Goal: Task Accomplishment & Management: Manage account settings

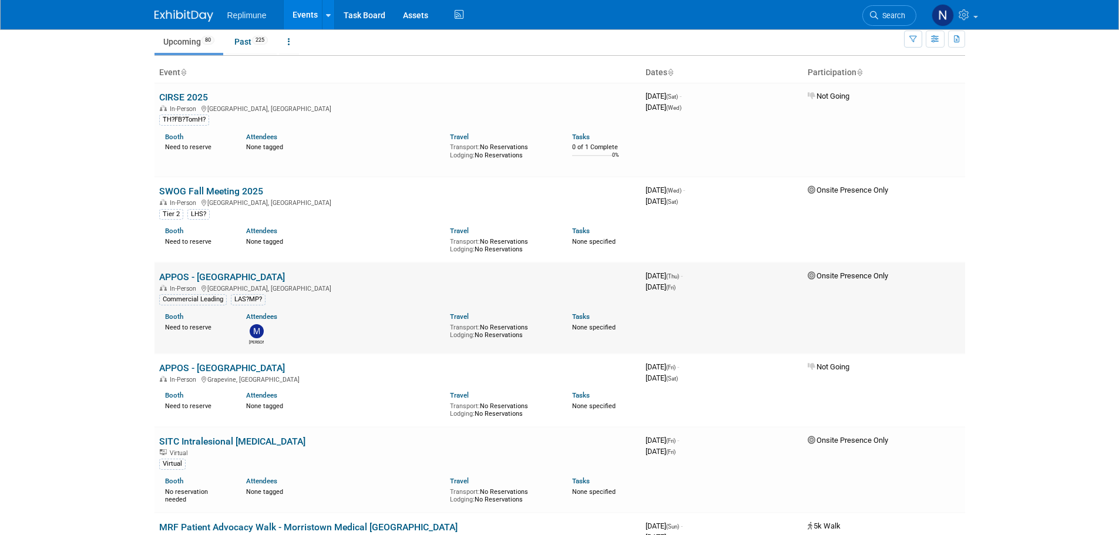
scroll to position [117, 0]
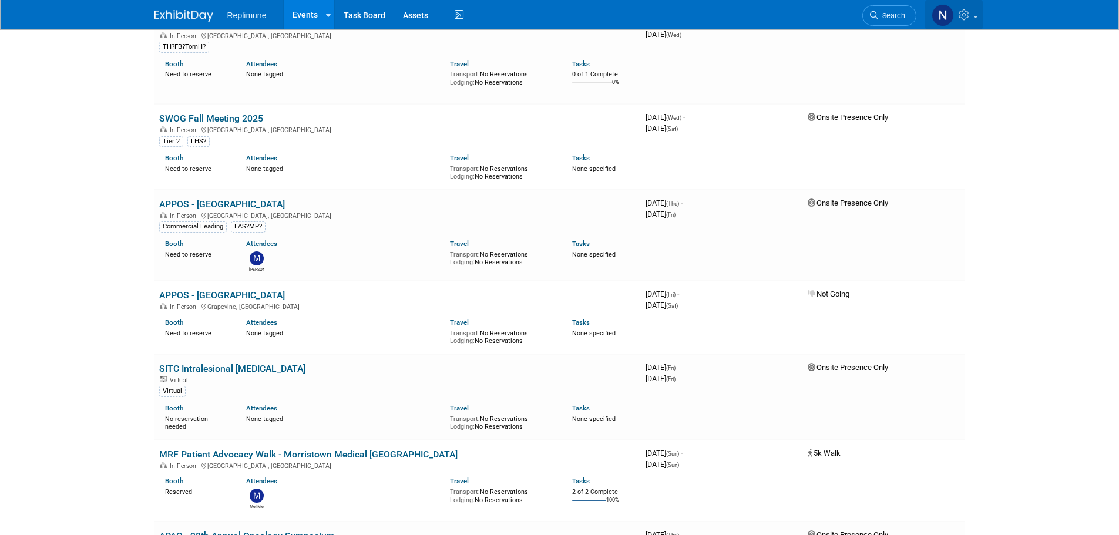
click at [970, 15] on icon at bounding box center [966, 14] width 14 height 11
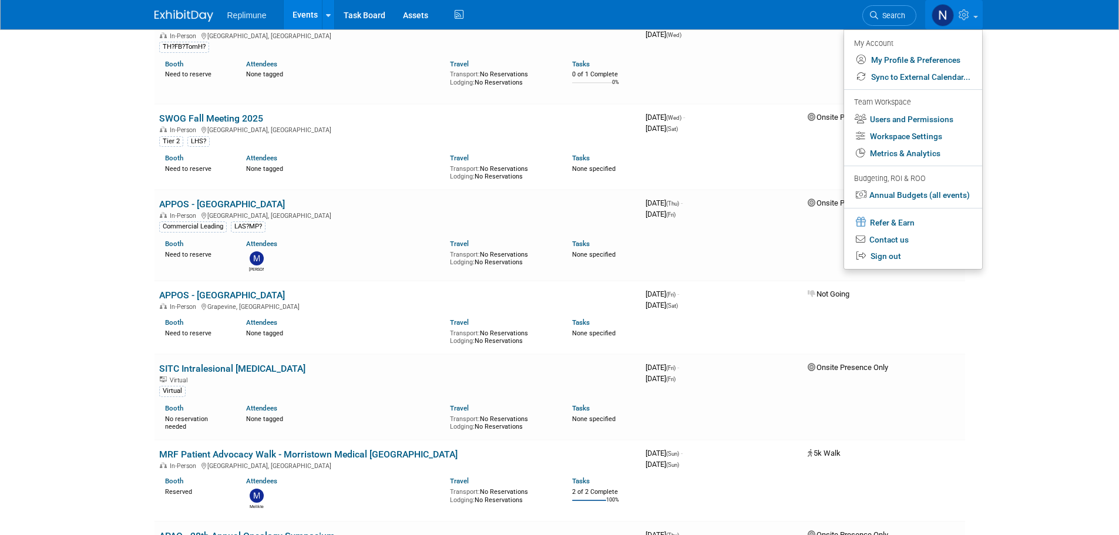
click at [1018, 63] on body "Replimune Events Add Event Bulk Upload Events Shareable Event Boards Recently V…" at bounding box center [559, 150] width 1119 height 535
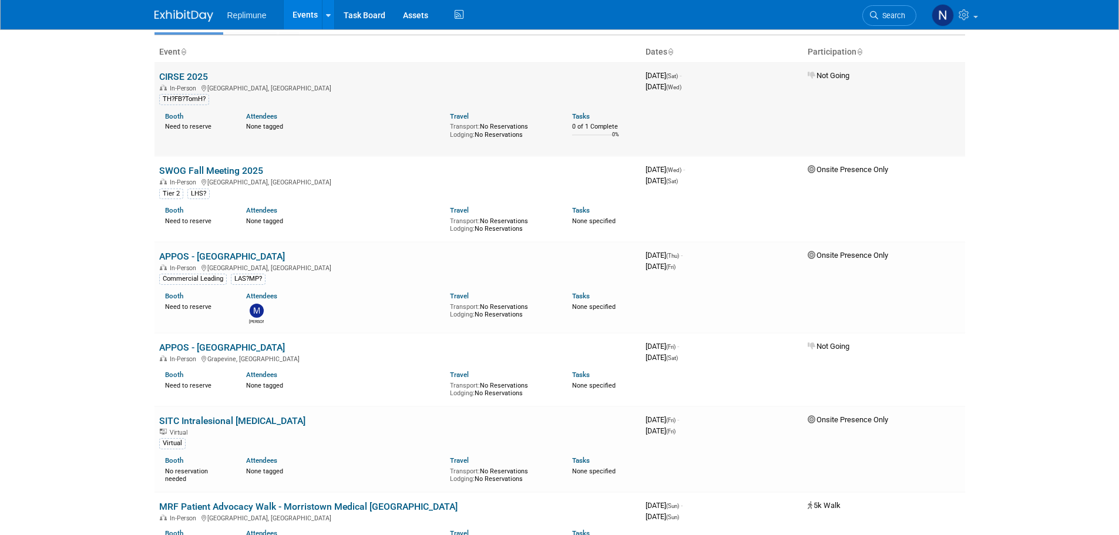
scroll to position [0, 0]
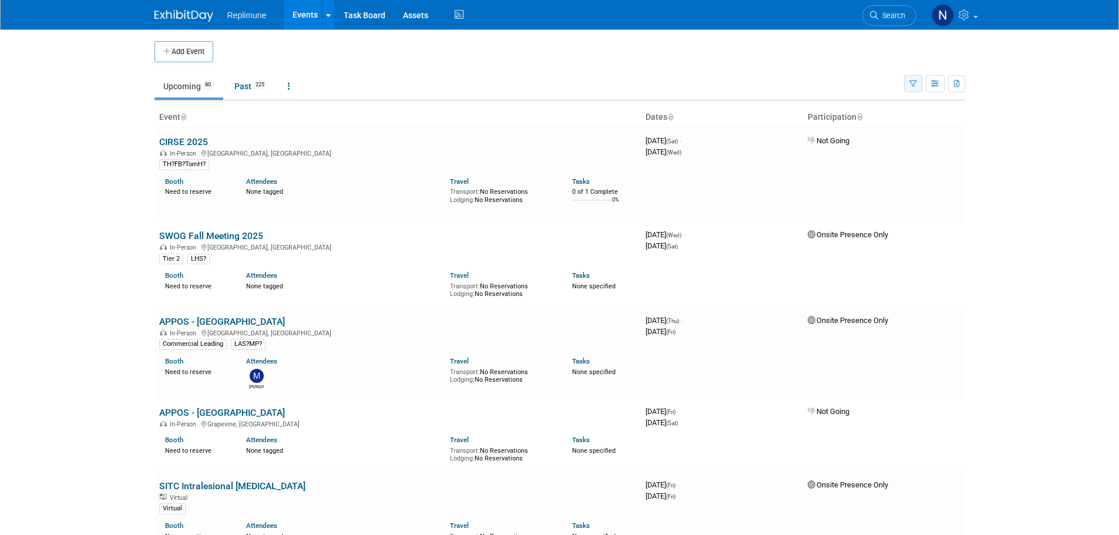
click at [916, 79] on button "button" at bounding box center [913, 83] width 18 height 17
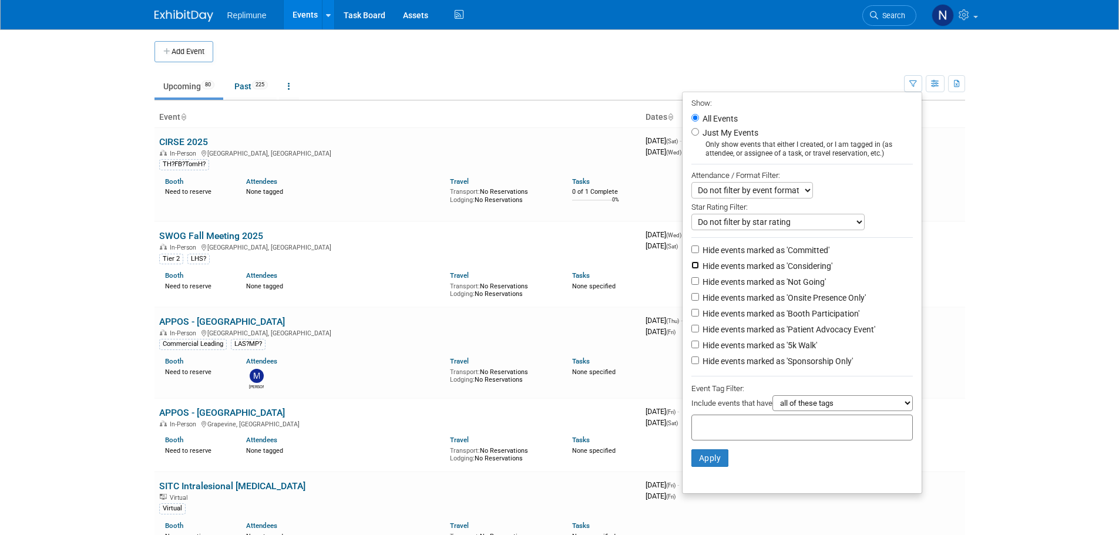
click at [691, 269] on input "Hide events marked as 'Considering'" at bounding box center [695, 265] width 8 height 8
checkbox input "true"
click at [691, 284] on input "Hide events marked as 'Not Going'" at bounding box center [695, 281] width 8 height 8
checkbox input "true"
click at [691, 300] on input "Hide events marked as 'Onsite Presence Only'" at bounding box center [695, 297] width 8 height 8
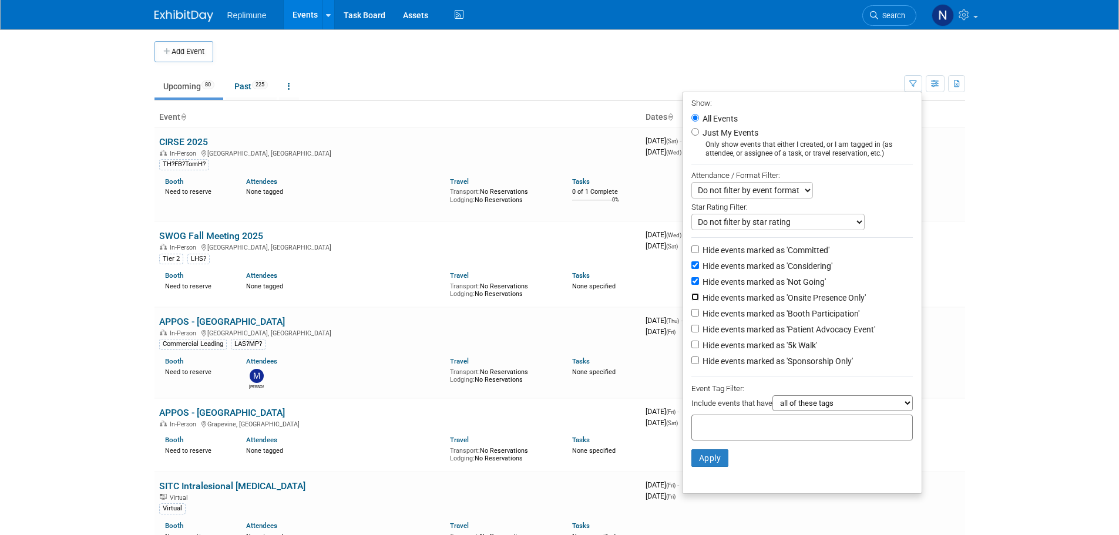
checkbox input "true"
click at [691, 332] on input "Hide events marked as 'Patient Advocacy Event'" at bounding box center [695, 329] width 8 height 8
checkbox input "true"
click at [691, 364] on input "Hide events marked as 'Sponsorship Only'" at bounding box center [695, 361] width 8 height 8
checkbox input "true"
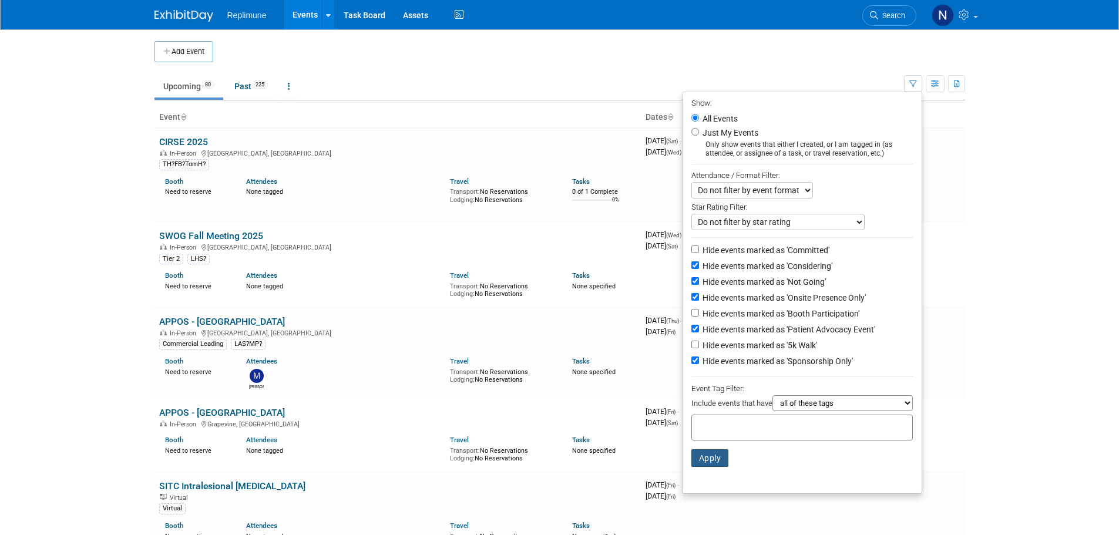
click at [704, 463] on button "Apply" at bounding box center [710, 458] width 38 height 18
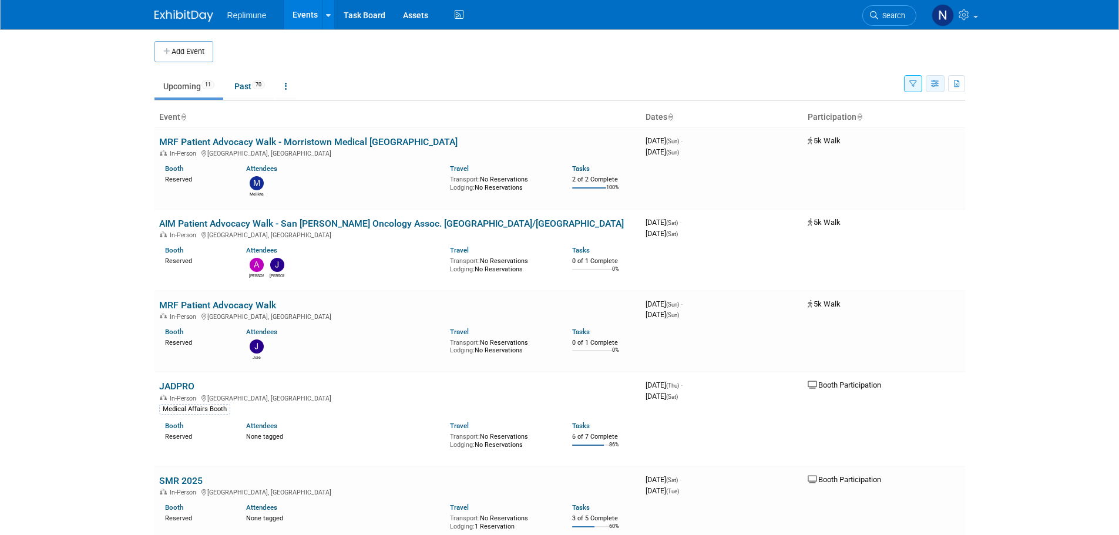
click at [937, 85] on icon "button" at bounding box center [935, 84] width 9 height 8
click at [884, 124] on link "List View" at bounding box center [885, 124] width 99 height 16
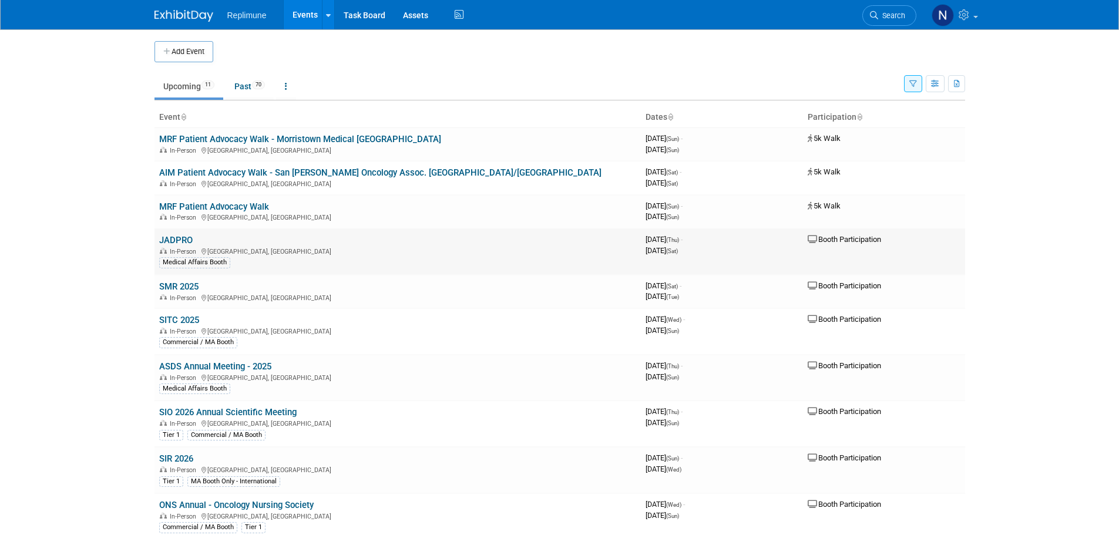
click at [170, 241] on link "JADPRO" at bounding box center [175, 240] width 33 height 11
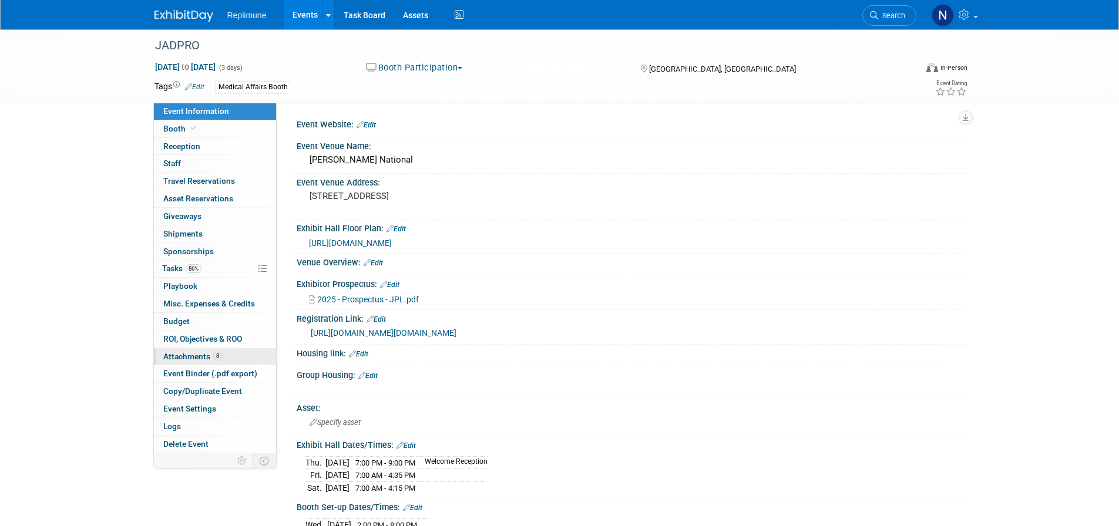
click at [192, 361] on span "Attachments 8" at bounding box center [192, 356] width 59 height 9
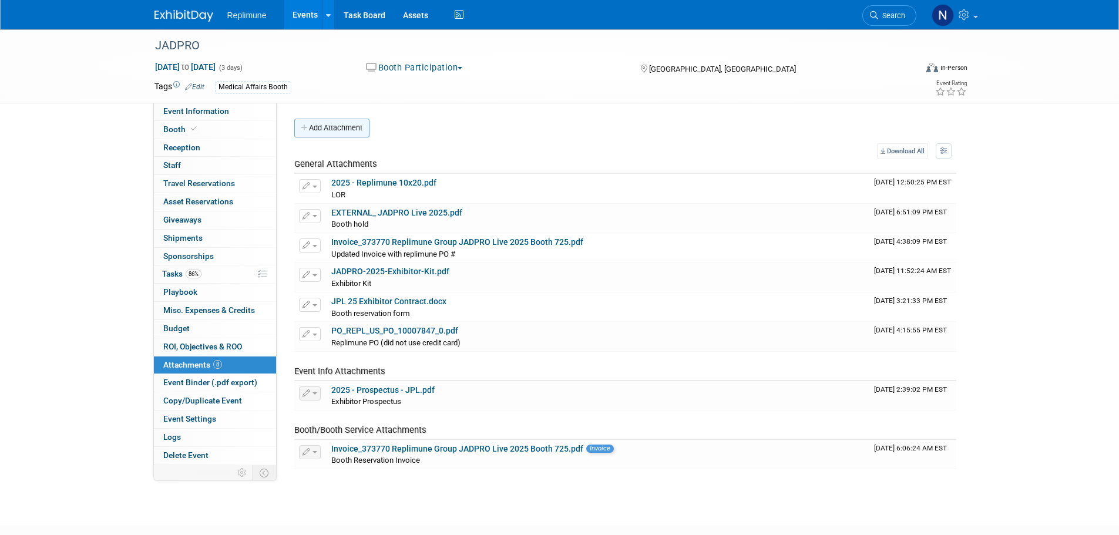
click at [341, 125] on button "Add Attachment" at bounding box center [331, 128] width 75 height 19
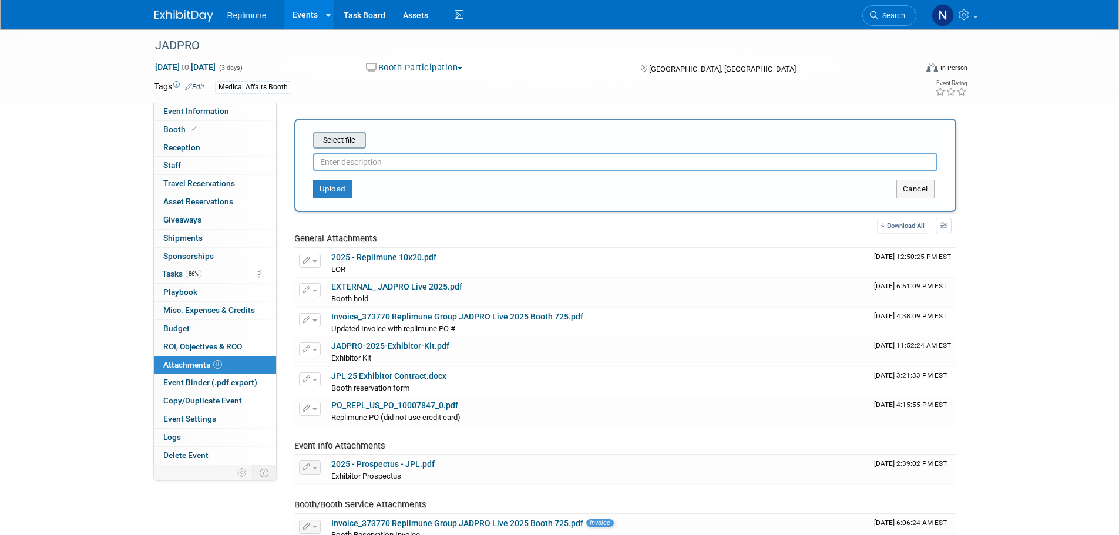
click at [352, 142] on input "file" at bounding box center [295, 140] width 140 height 14
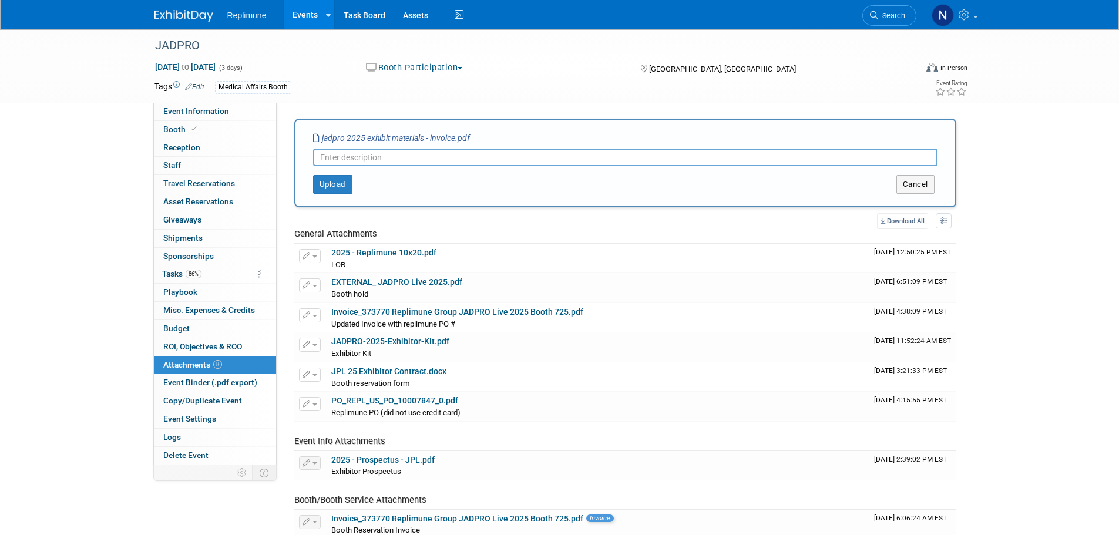
click at [456, 157] on input "text" at bounding box center [625, 158] width 624 height 18
type input "Exhibit"
click at [916, 183] on button "Cancel" at bounding box center [915, 184] width 38 height 19
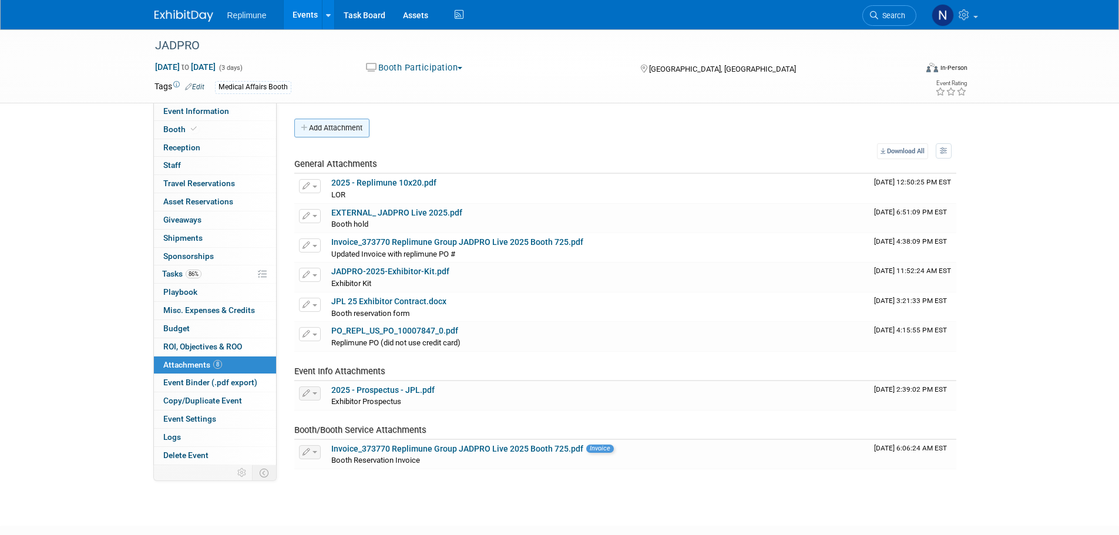
click at [326, 129] on button "Add Attachment" at bounding box center [331, 128] width 75 height 19
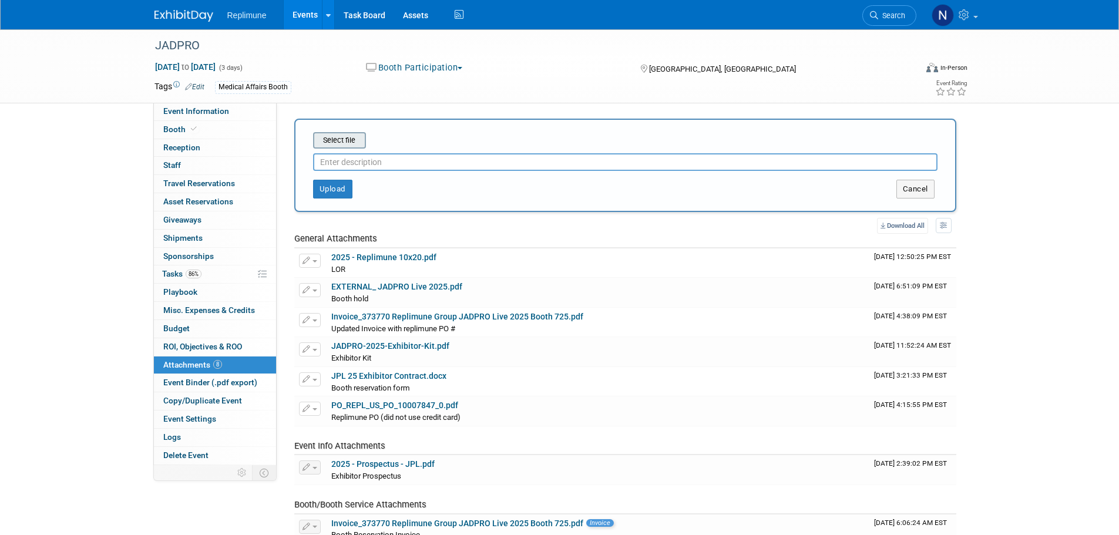
click at [329, 138] on input "file" at bounding box center [295, 140] width 140 height 14
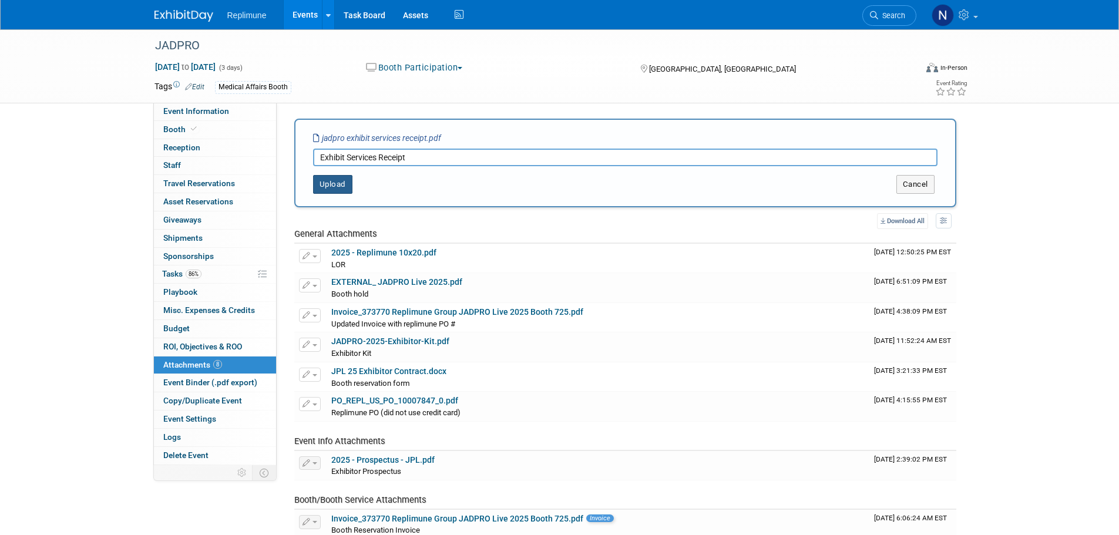
type input "Exhibit Services Receipt"
click at [335, 185] on button "Upload" at bounding box center [332, 184] width 39 height 19
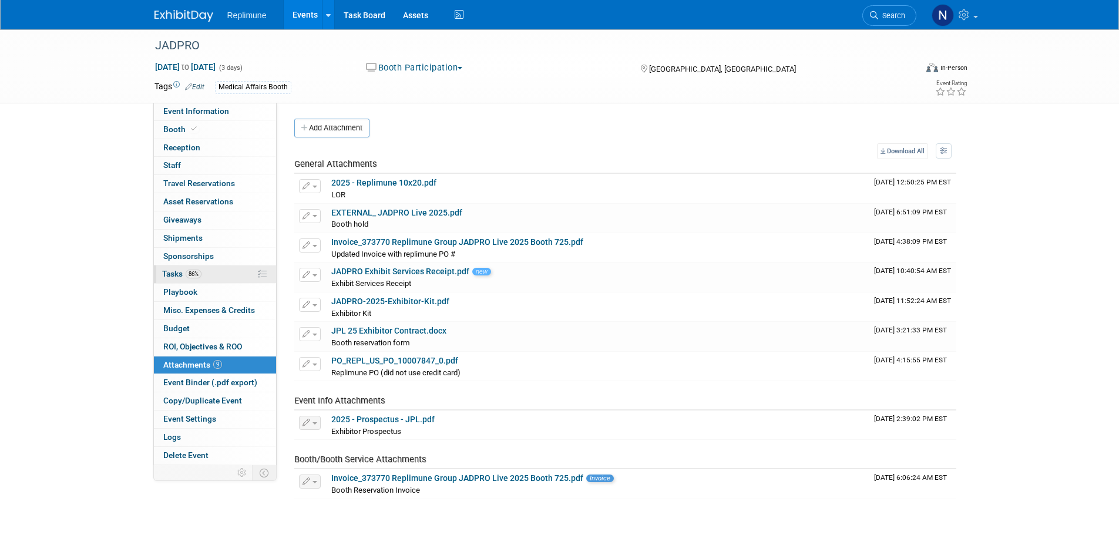
click at [172, 273] on span "Tasks 86%" at bounding box center [181, 273] width 39 height 9
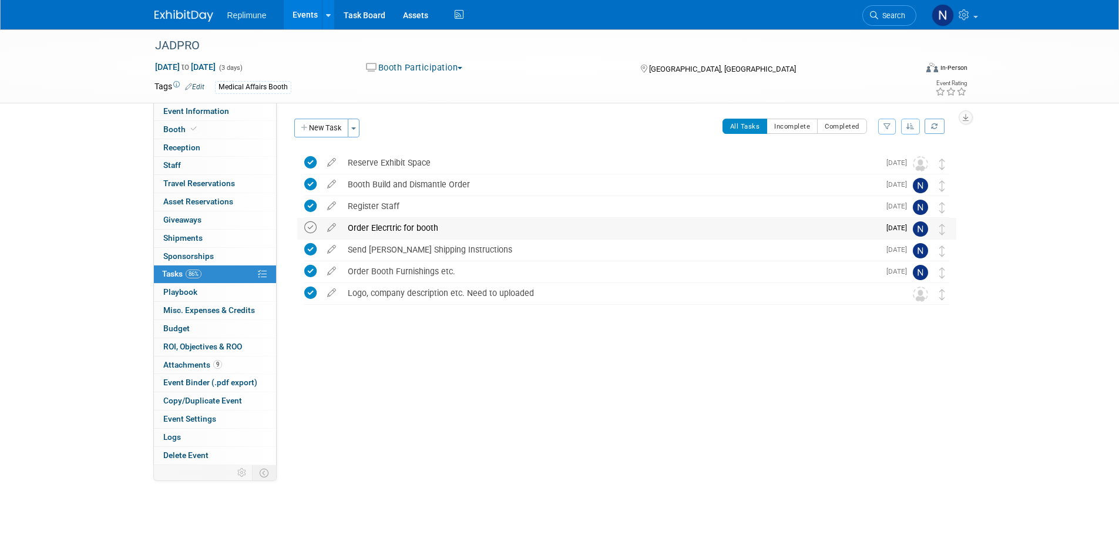
click at [308, 227] on icon at bounding box center [310, 227] width 12 height 12
click at [182, 111] on span "Event Information" at bounding box center [196, 110] width 66 height 9
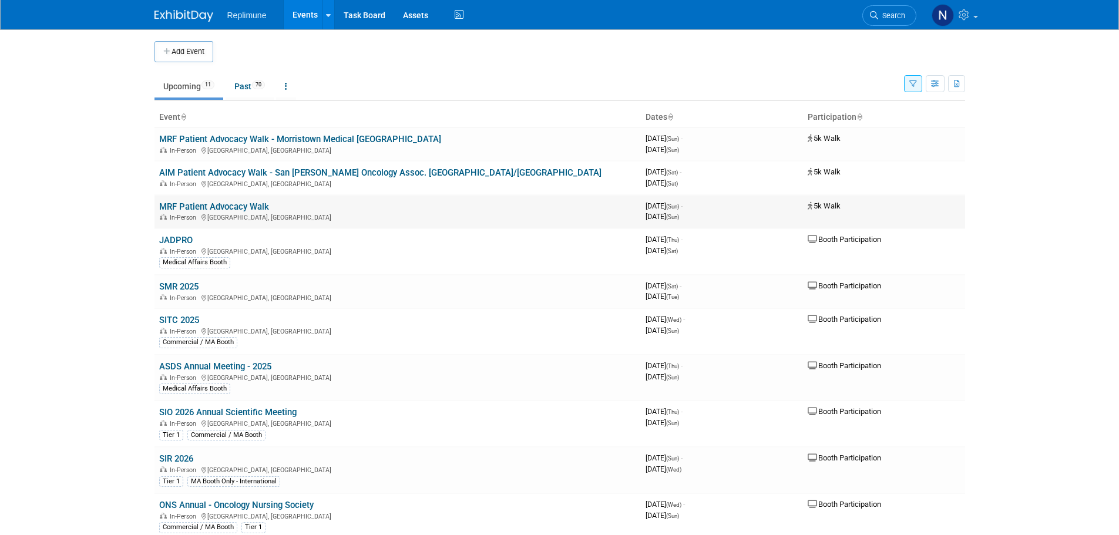
click at [187, 209] on link "MRF Patient Advocacy Walk" at bounding box center [214, 206] width 110 height 11
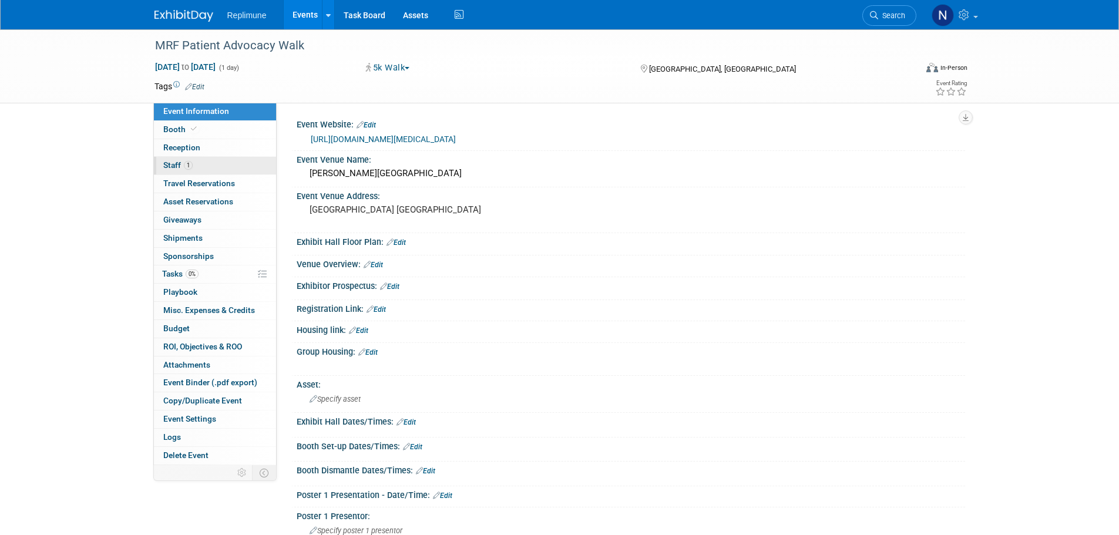
click at [172, 163] on span "Staff 1" at bounding box center [177, 164] width 29 height 9
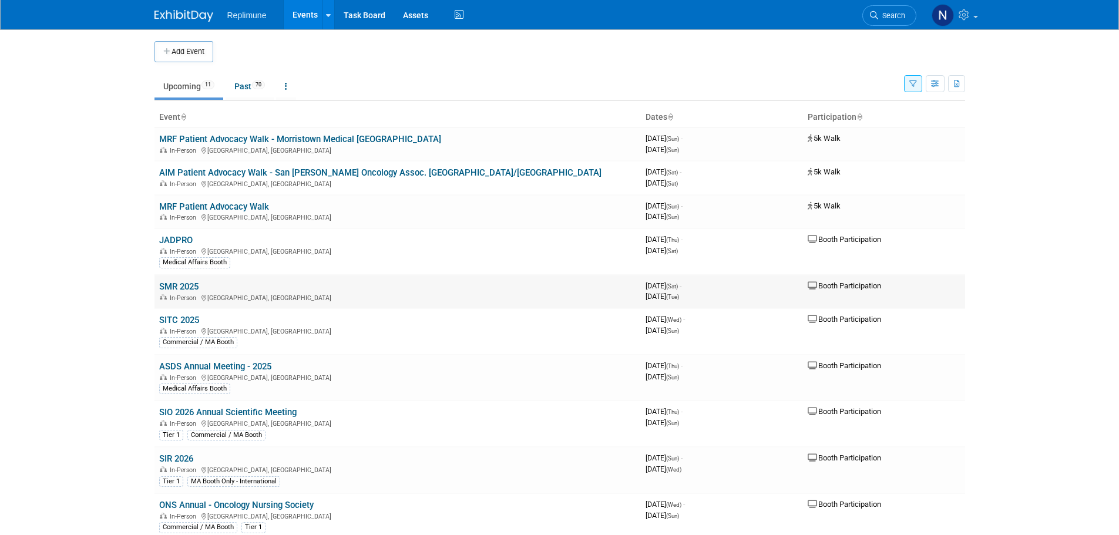
click at [176, 281] on link "SMR 2025" at bounding box center [178, 286] width 39 height 11
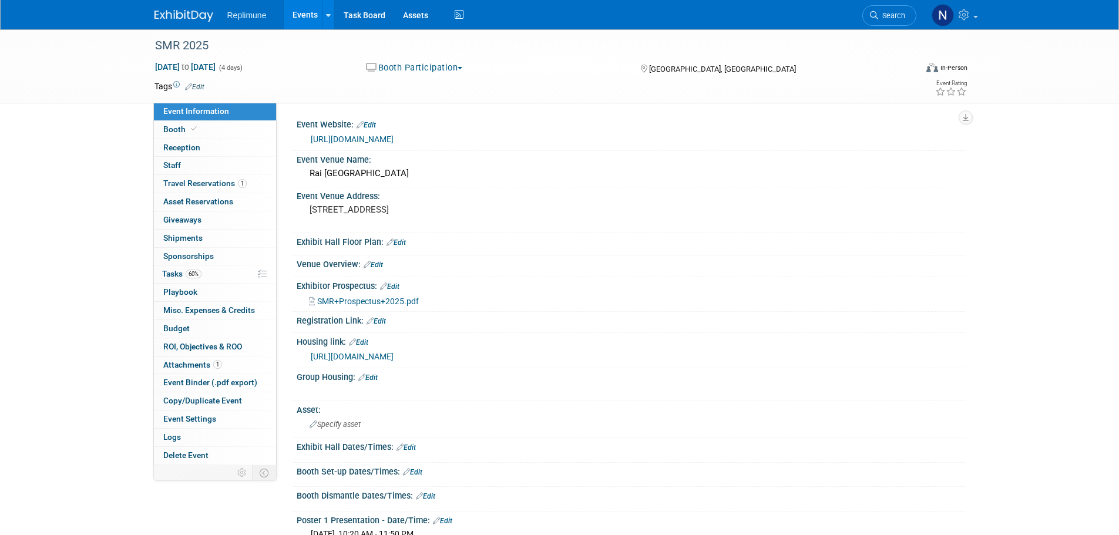
click at [174, 111] on span "Event Information" at bounding box center [196, 110] width 66 height 9
click at [173, 129] on span "Booth" at bounding box center [181, 129] width 36 height 9
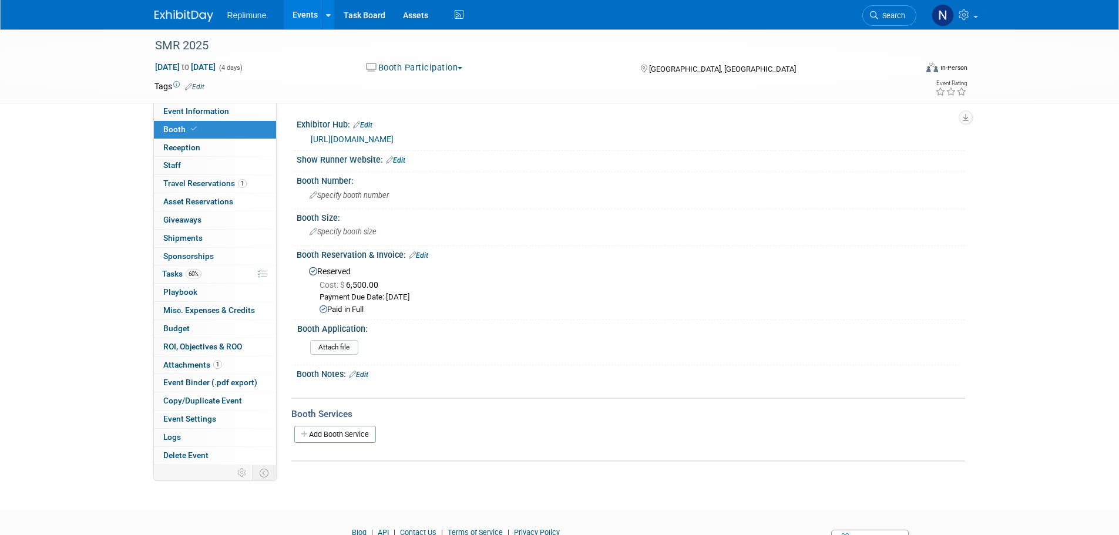
click at [394, 139] on link "https://registration.sitesolutionsworldwide.com/synergy/v_1_/home/login.php?ccc…" at bounding box center [352, 139] width 83 height 9
click at [394, 137] on link "https://registration.sitesolutionsworldwide.com/synergy/v_1_/home/login.php?ccc…" at bounding box center [352, 139] width 83 height 9
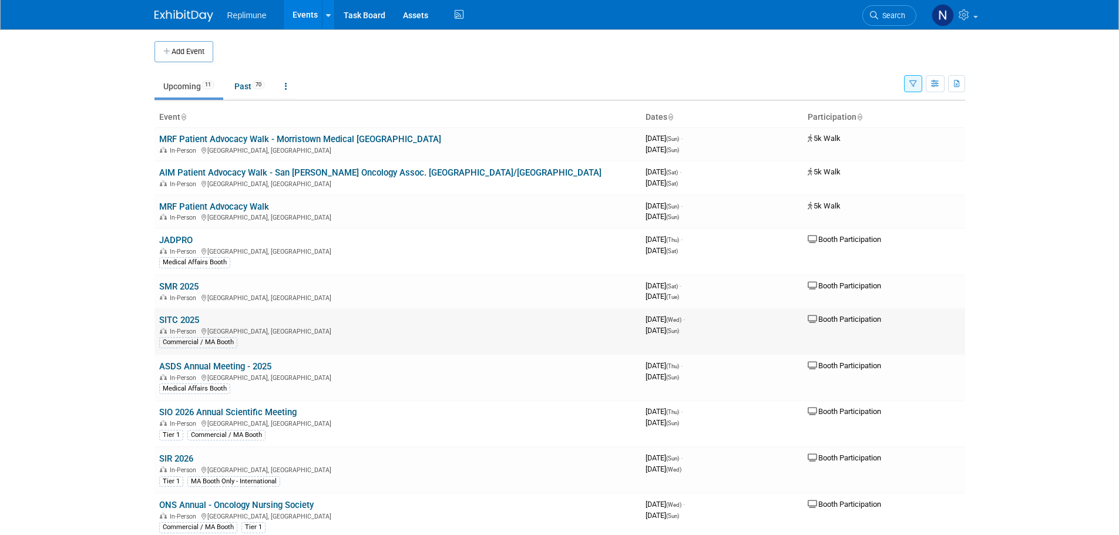
click at [172, 321] on link "SITC 2025" at bounding box center [179, 320] width 40 height 11
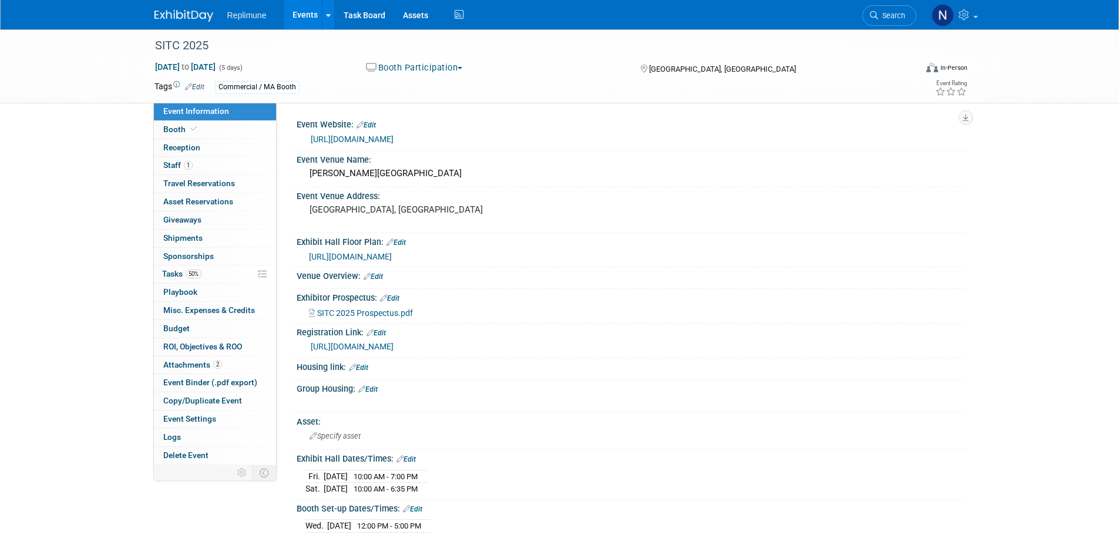
click at [280, 87] on div "Commercial / MA Booth" at bounding box center [257, 87] width 85 height 12
click at [228, 87] on div "Commercial / MA Booth" at bounding box center [257, 87] width 85 height 12
click at [197, 88] on link "Edit" at bounding box center [194, 87] width 19 height 8
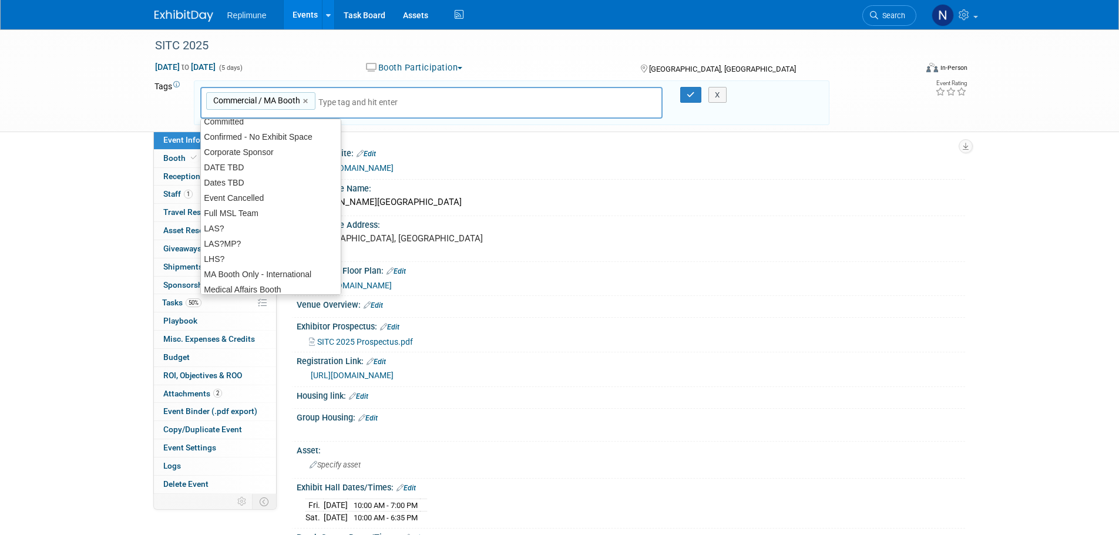
scroll to position [235, 0]
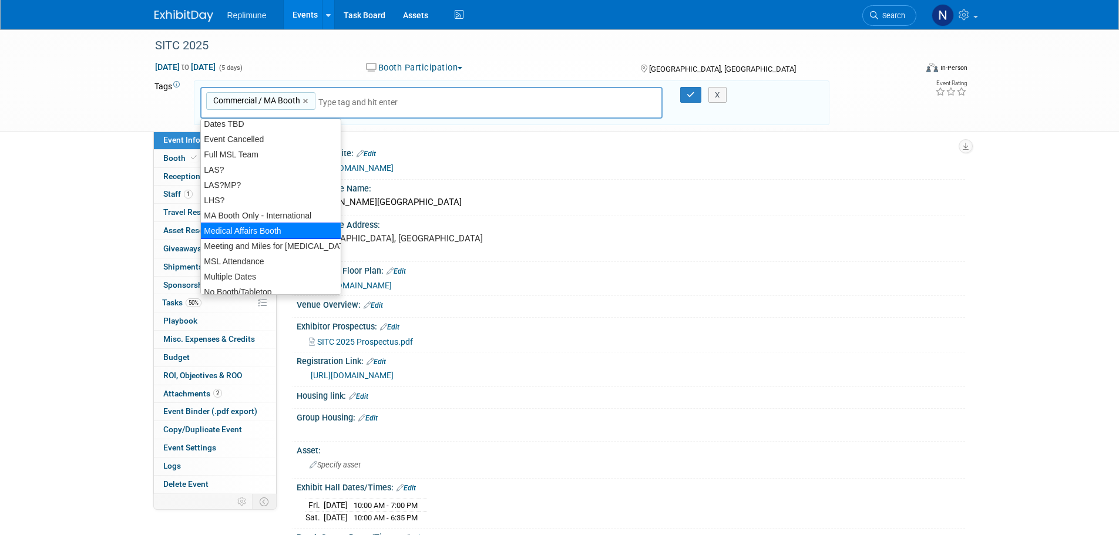
click at [227, 233] on div "Medical Affairs Booth" at bounding box center [271, 231] width 142 height 16
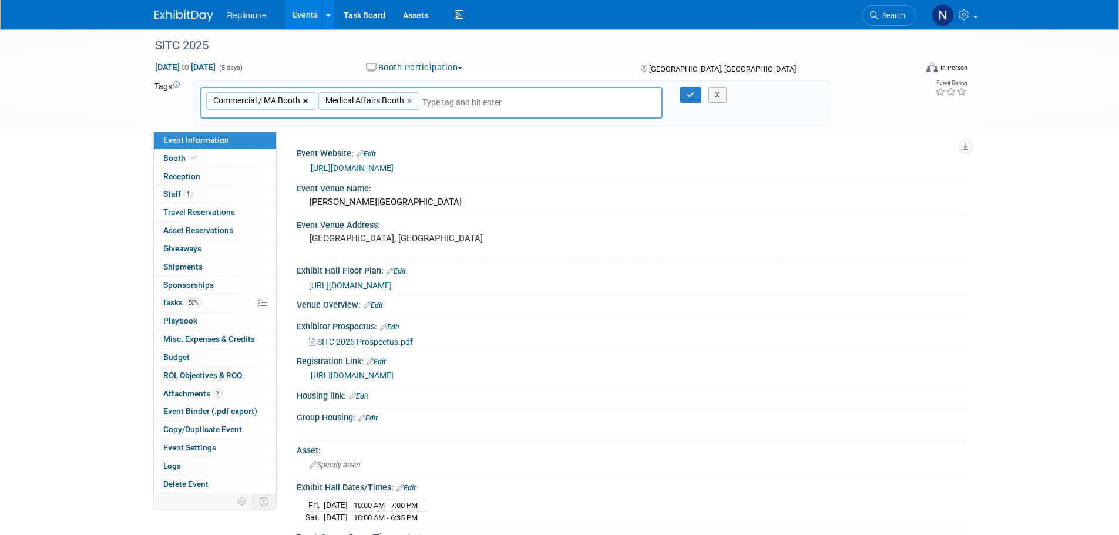
click at [306, 99] on link "×" at bounding box center [307, 102] width 8 height 14
type input "Medical Affairs Booth"
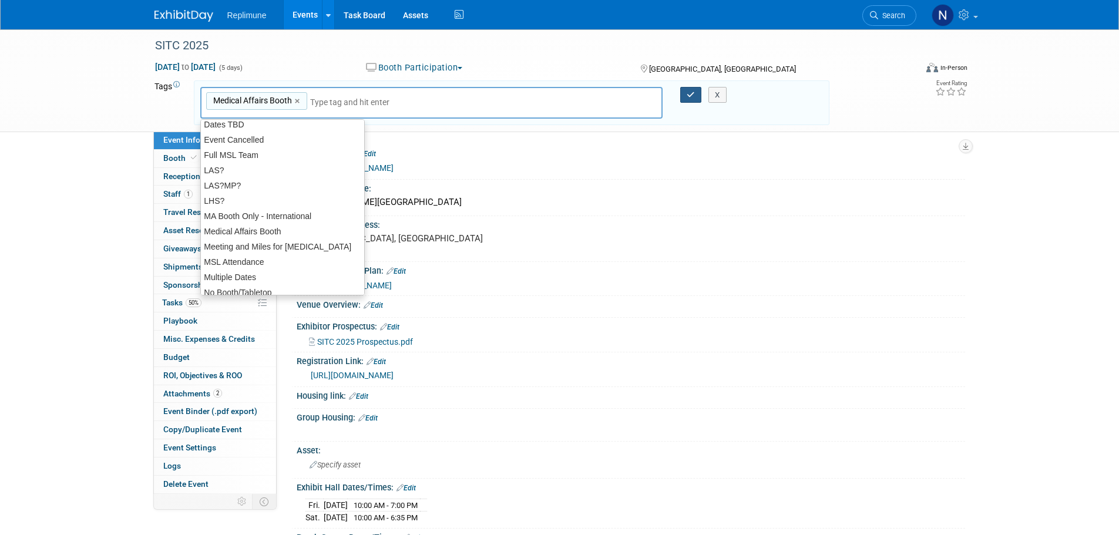
click at [686, 93] on button "button" at bounding box center [690, 95] width 21 height 16
